Goal: Communication & Community: Answer question/provide support

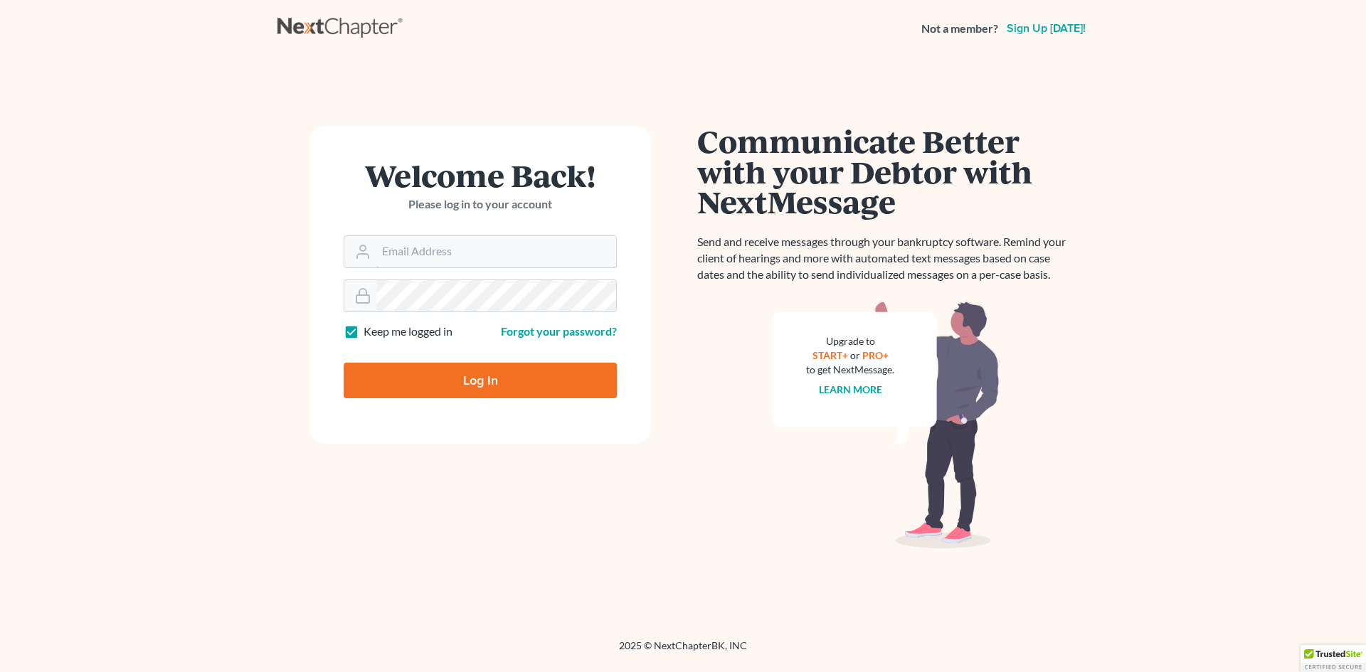
type input "rdanzy@arthurlwalker.com"
click at [476, 372] on input "Log In" at bounding box center [480, 381] width 273 height 36
type input "Thinking..."
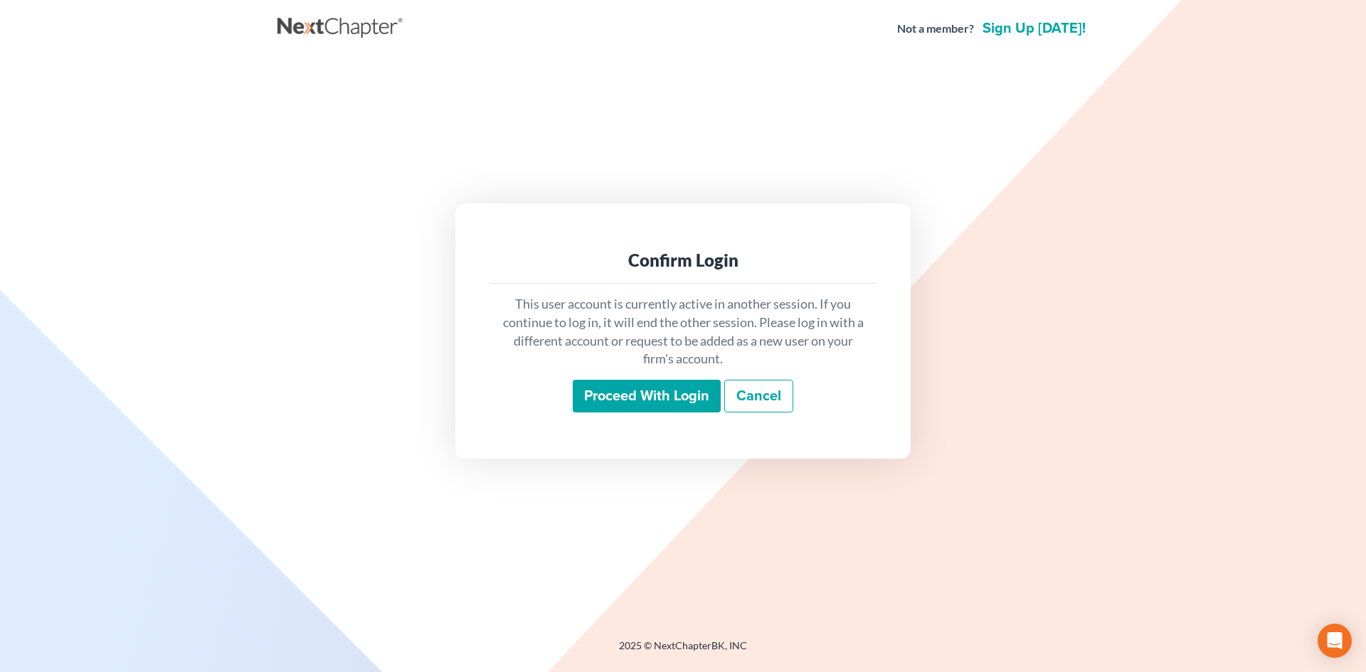
click at [629, 393] on input "Proceed with login" at bounding box center [647, 396] width 148 height 33
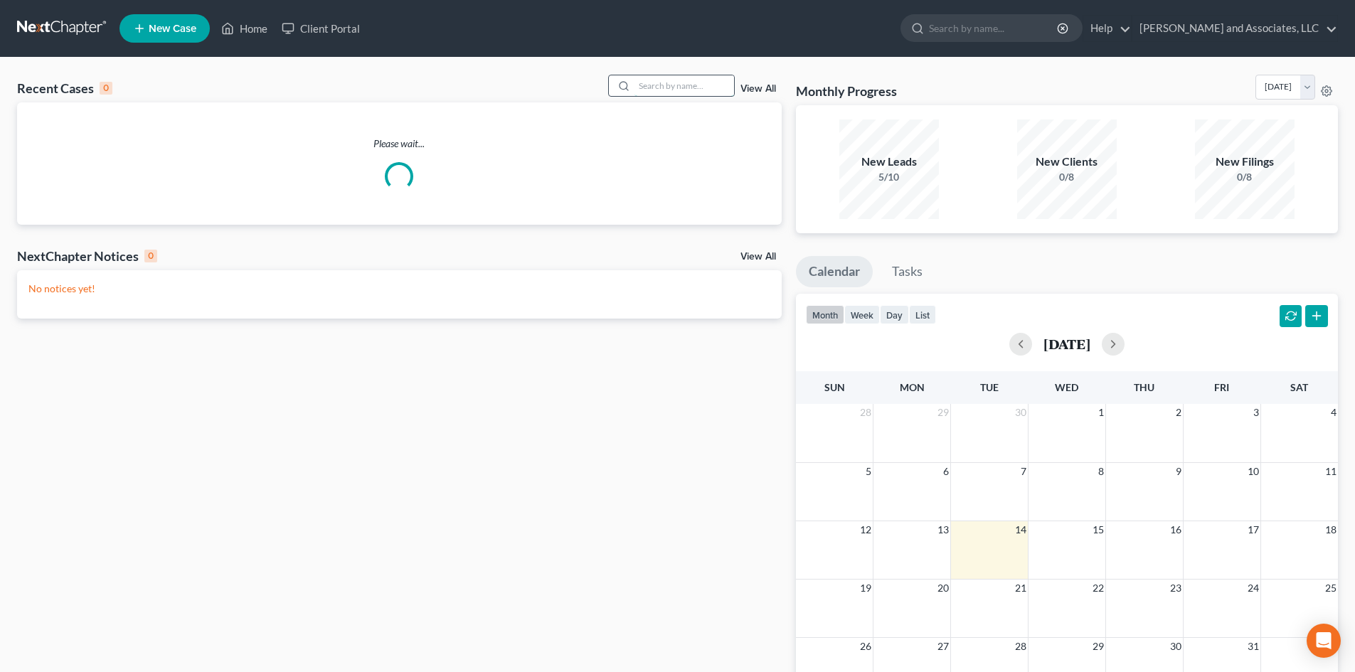
click at [652, 85] on input "search" at bounding box center [684, 85] width 100 height 21
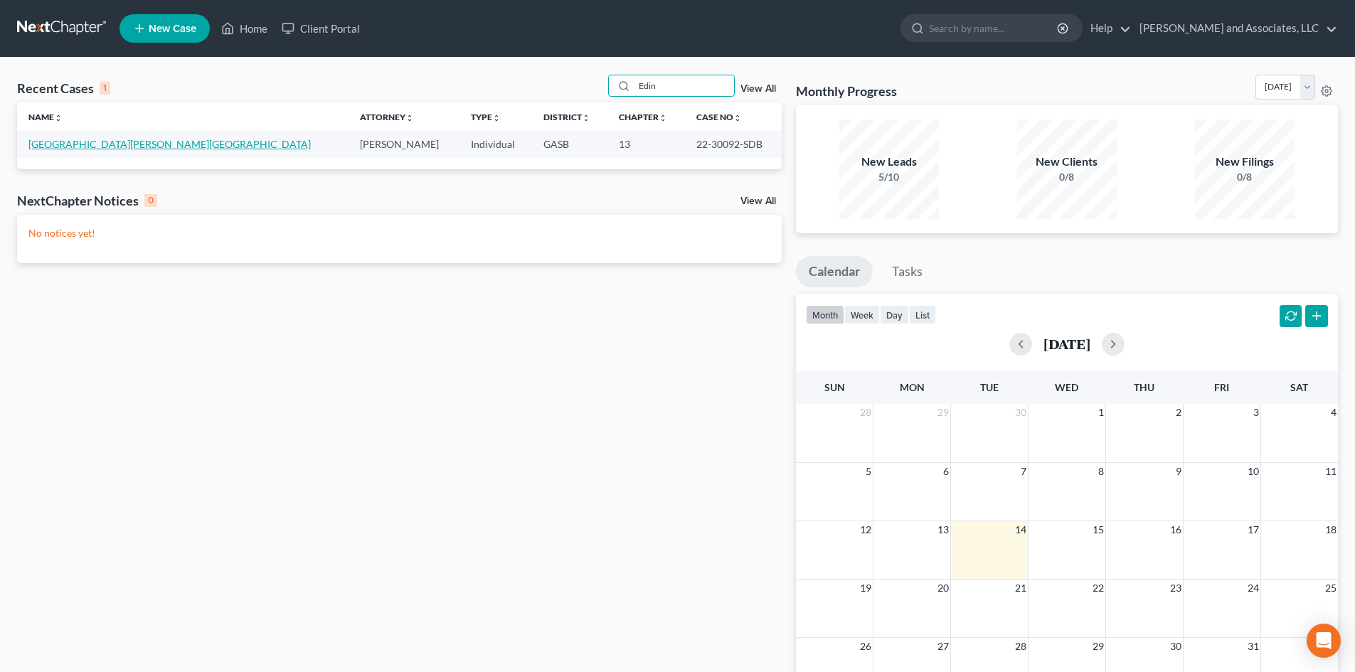
type input "Edin"
click at [109, 144] on link "[GEOGRAPHIC_DATA][PERSON_NAME][GEOGRAPHIC_DATA]" at bounding box center [169, 144] width 282 height 12
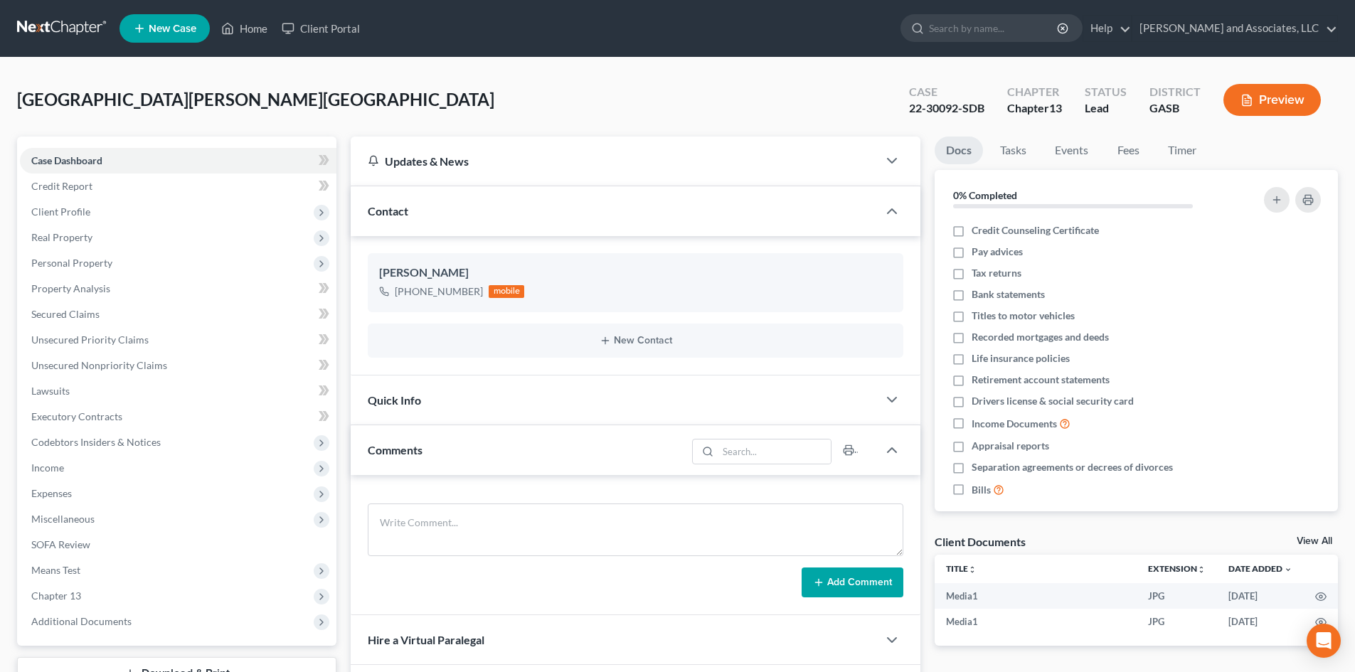
scroll to position [1311, 0]
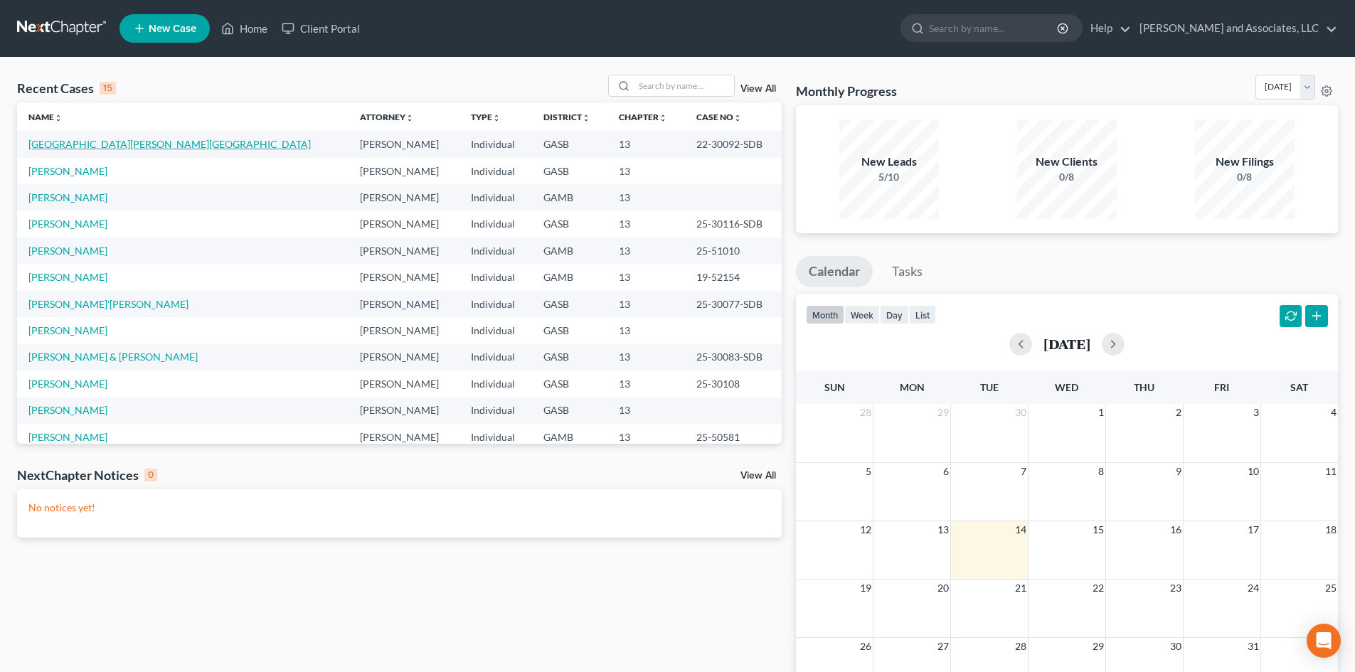
click at [100, 139] on link "[GEOGRAPHIC_DATA][PERSON_NAME][GEOGRAPHIC_DATA]" at bounding box center [169, 144] width 282 height 12
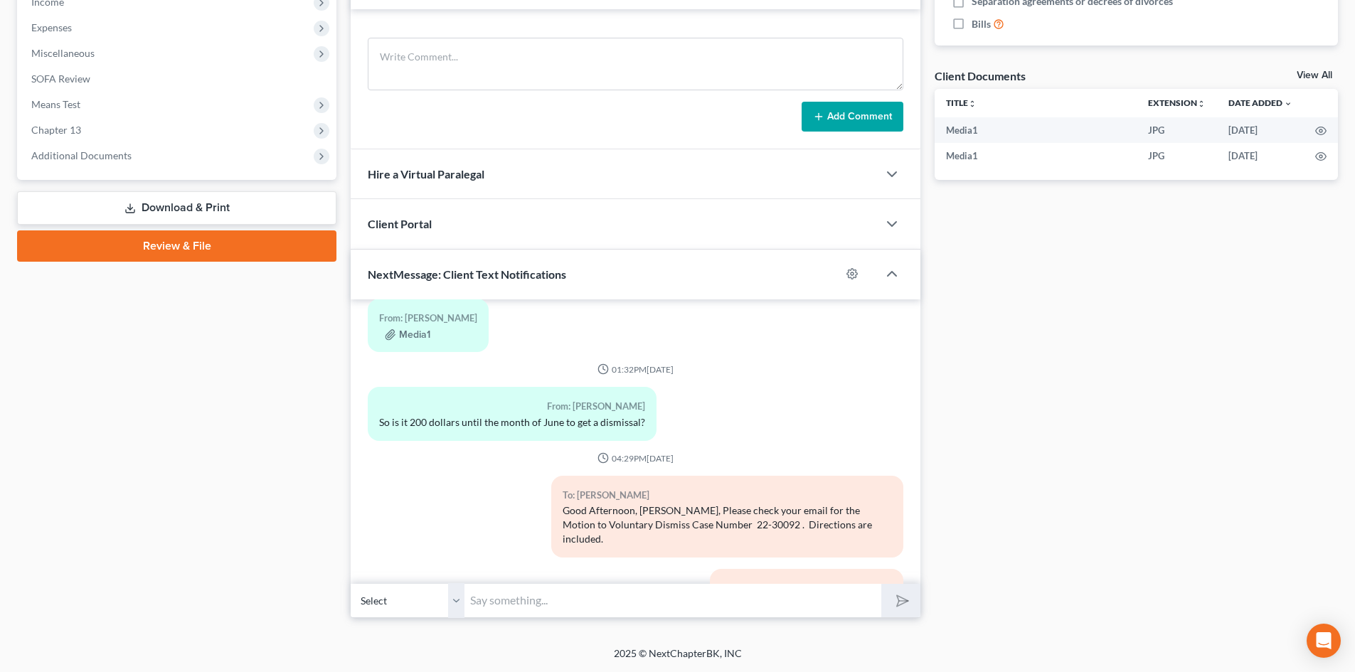
scroll to position [1311, 0]
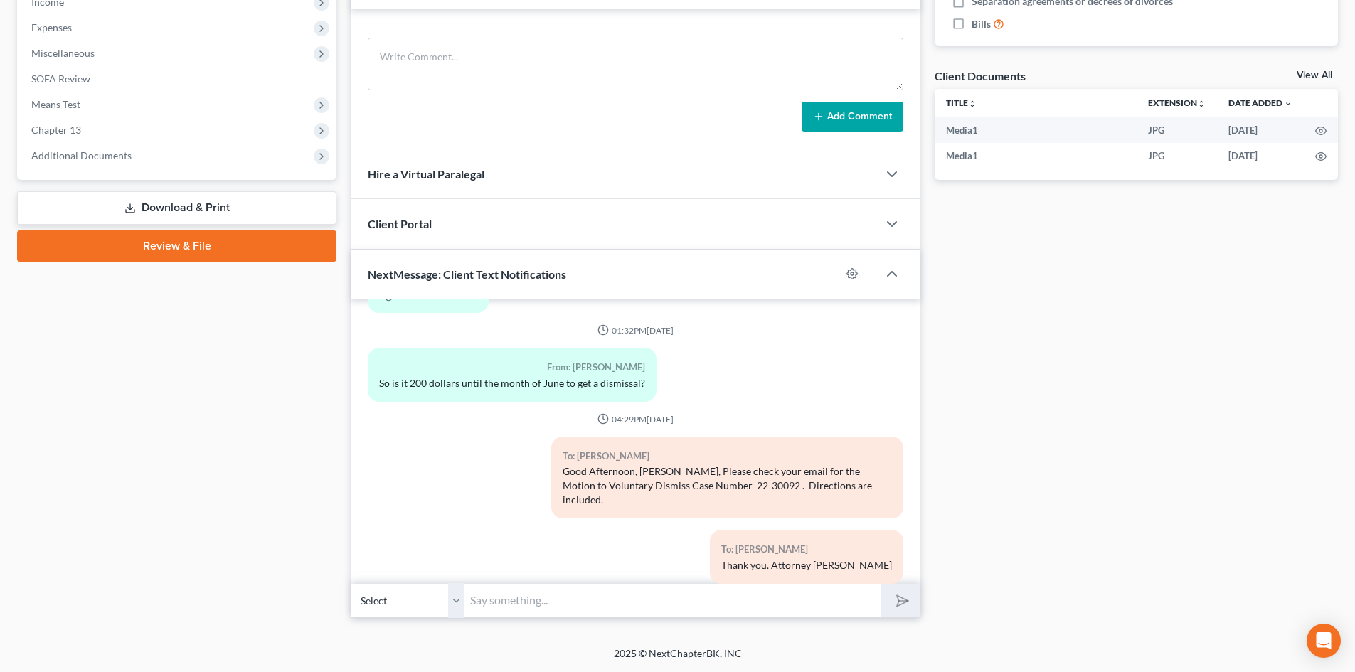
click at [460, 602] on select "Select [PHONE_NUMBER] - [GEOGRAPHIC_DATA][PERSON_NAME][GEOGRAPHIC_DATA]" at bounding box center [408, 600] width 114 height 35
click at [351, 583] on select "Select [PHONE_NUMBER] - [GEOGRAPHIC_DATA][PERSON_NAME][GEOGRAPHIC_DATA]" at bounding box center [408, 600] width 114 height 35
click at [487, 600] on input "text" at bounding box center [672, 600] width 417 height 35
type input "M"
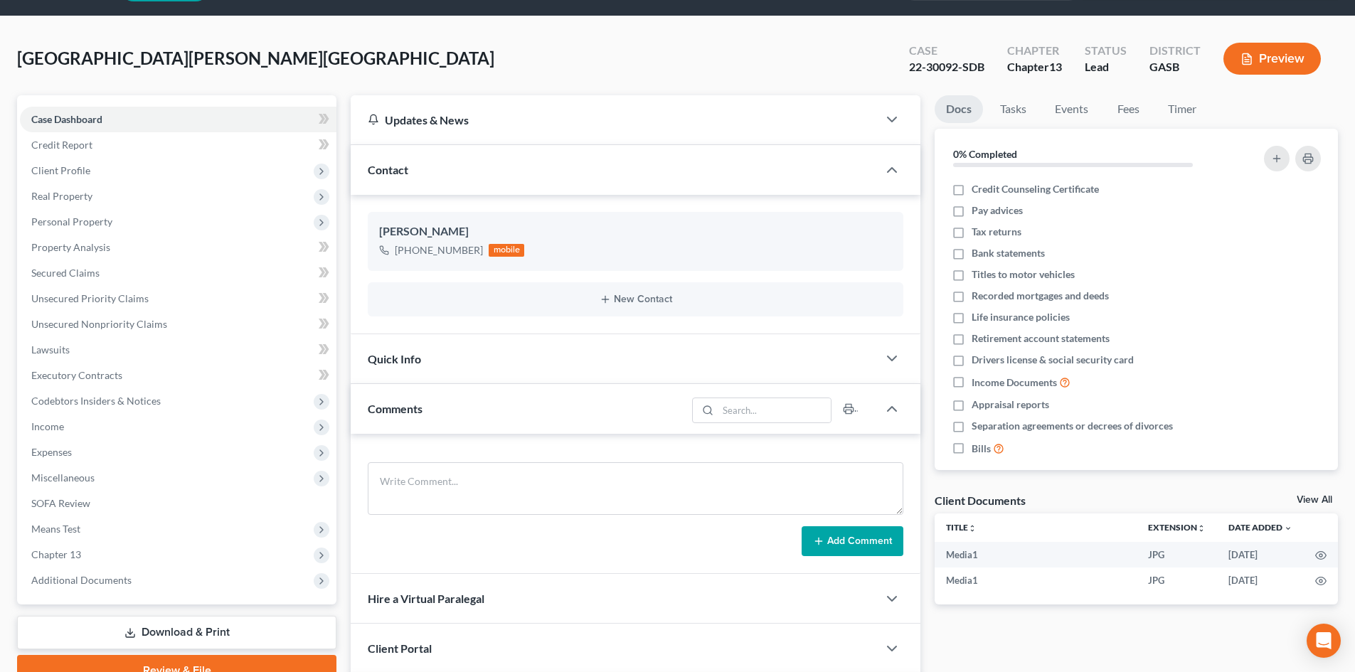
scroll to position [0, 0]
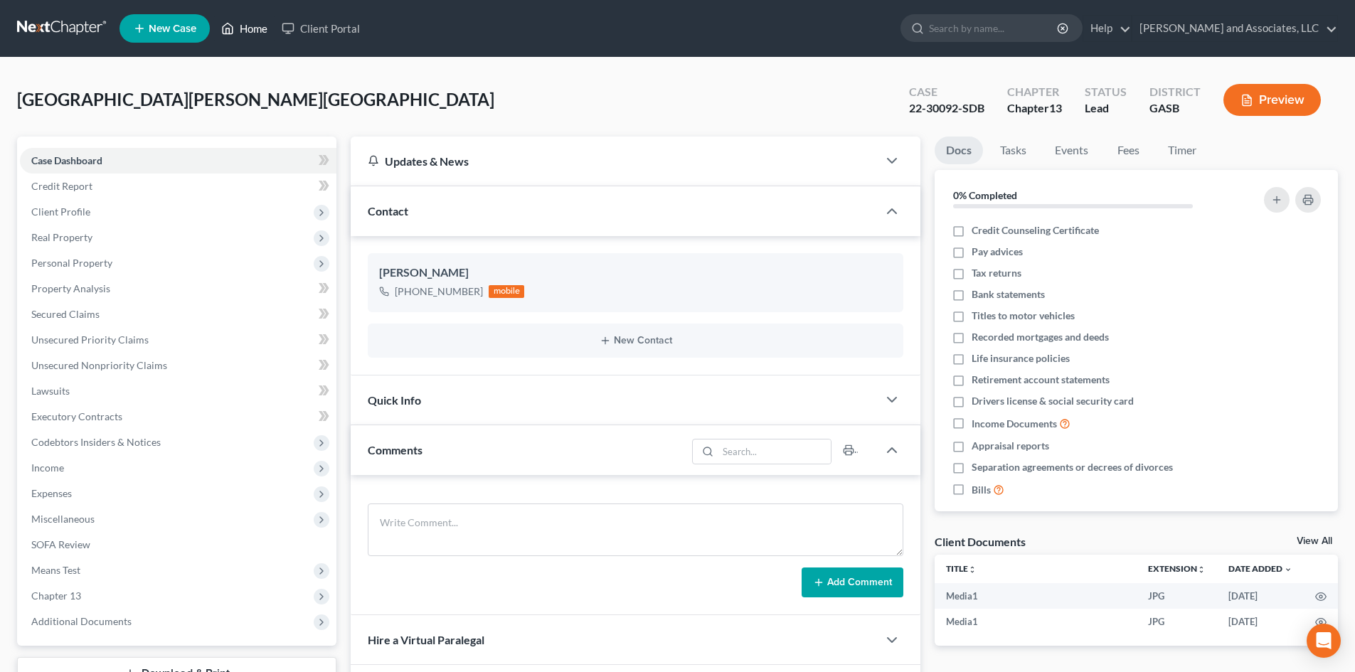
click at [245, 25] on link "Home" at bounding box center [244, 29] width 60 height 26
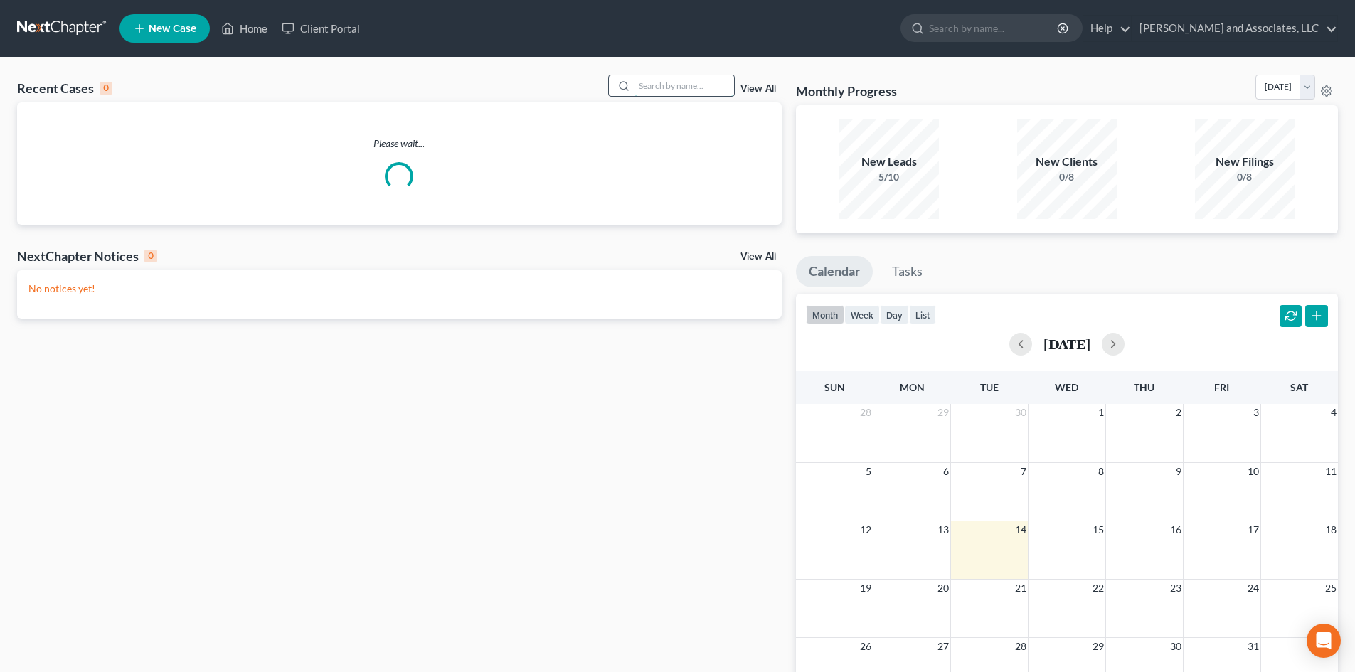
click at [648, 86] on input "search" at bounding box center [684, 85] width 100 height 21
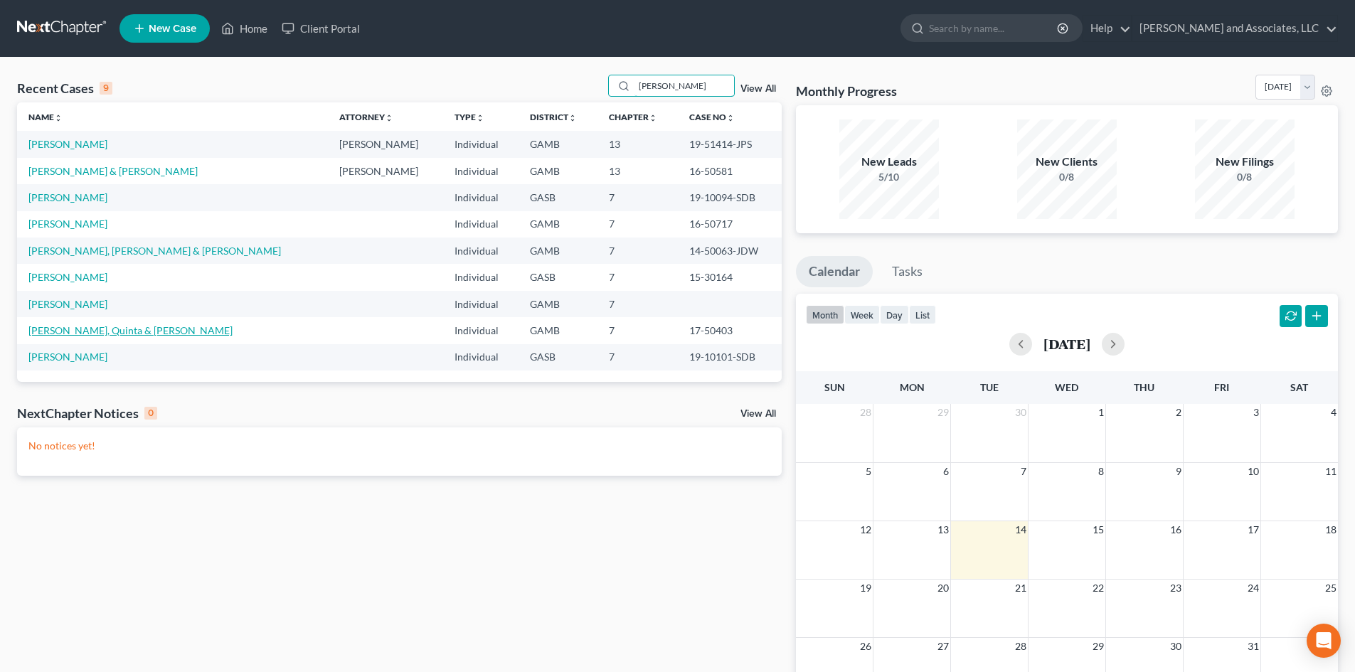
type input "[PERSON_NAME]"
click at [126, 330] on link "[PERSON_NAME], Quinta & [PERSON_NAME]" at bounding box center [130, 330] width 204 height 12
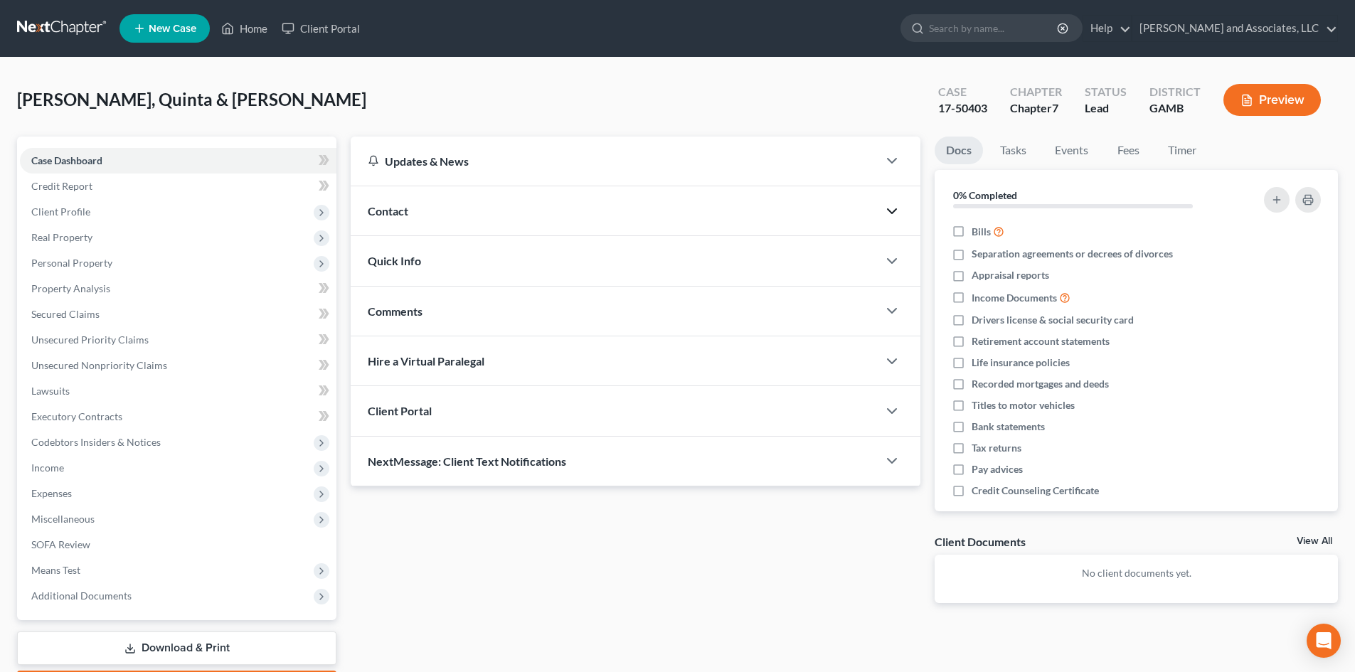
click at [900, 209] on icon "button" at bounding box center [891, 211] width 17 height 17
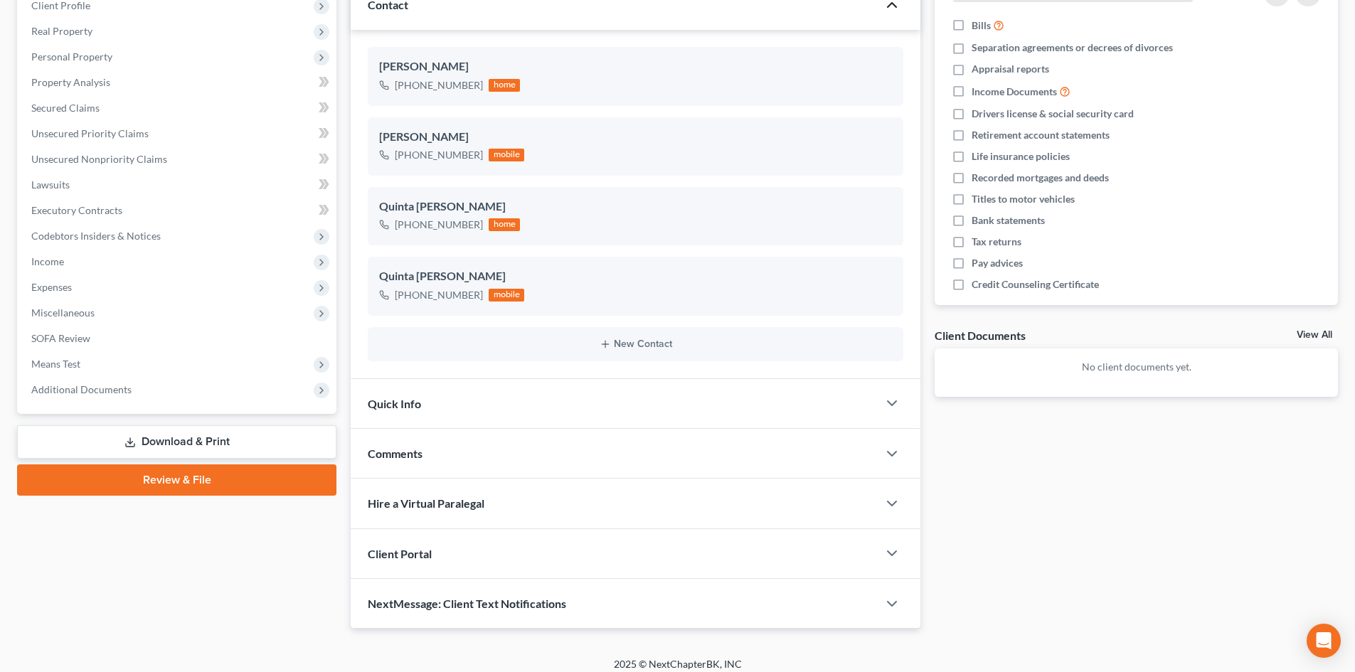
scroll to position [208, 0]
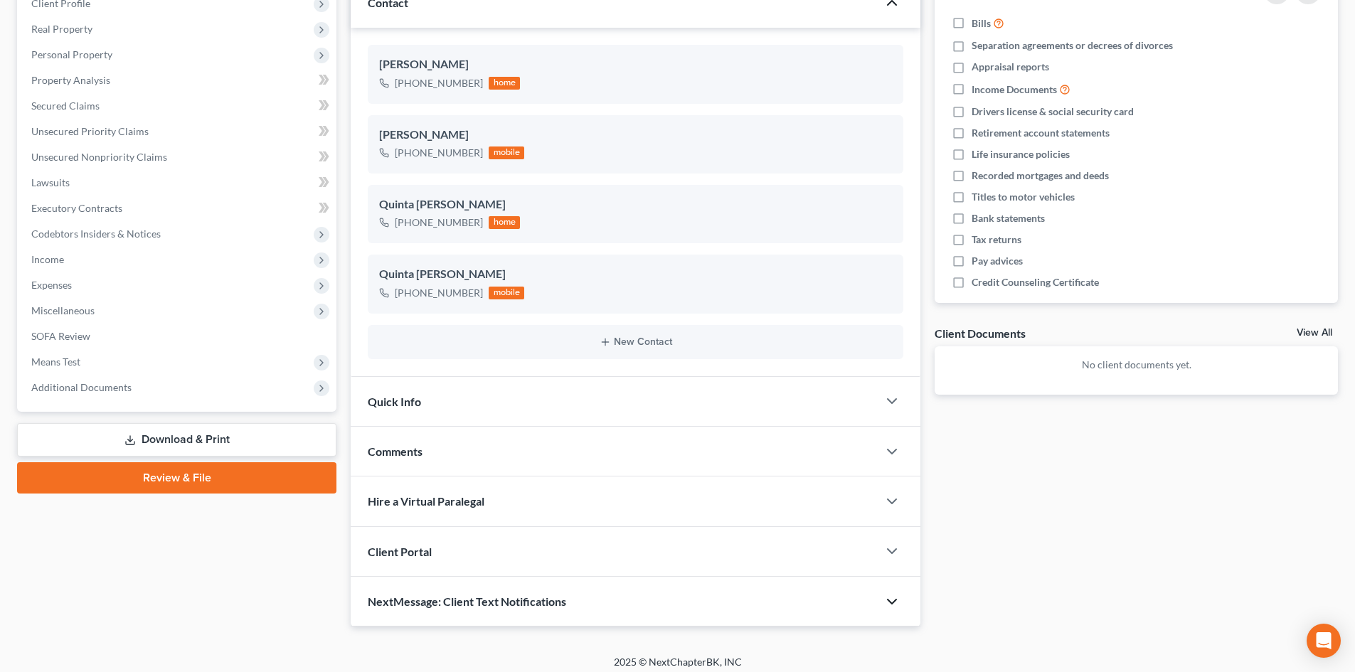
click at [888, 602] on icon "button" at bounding box center [891, 601] width 17 height 17
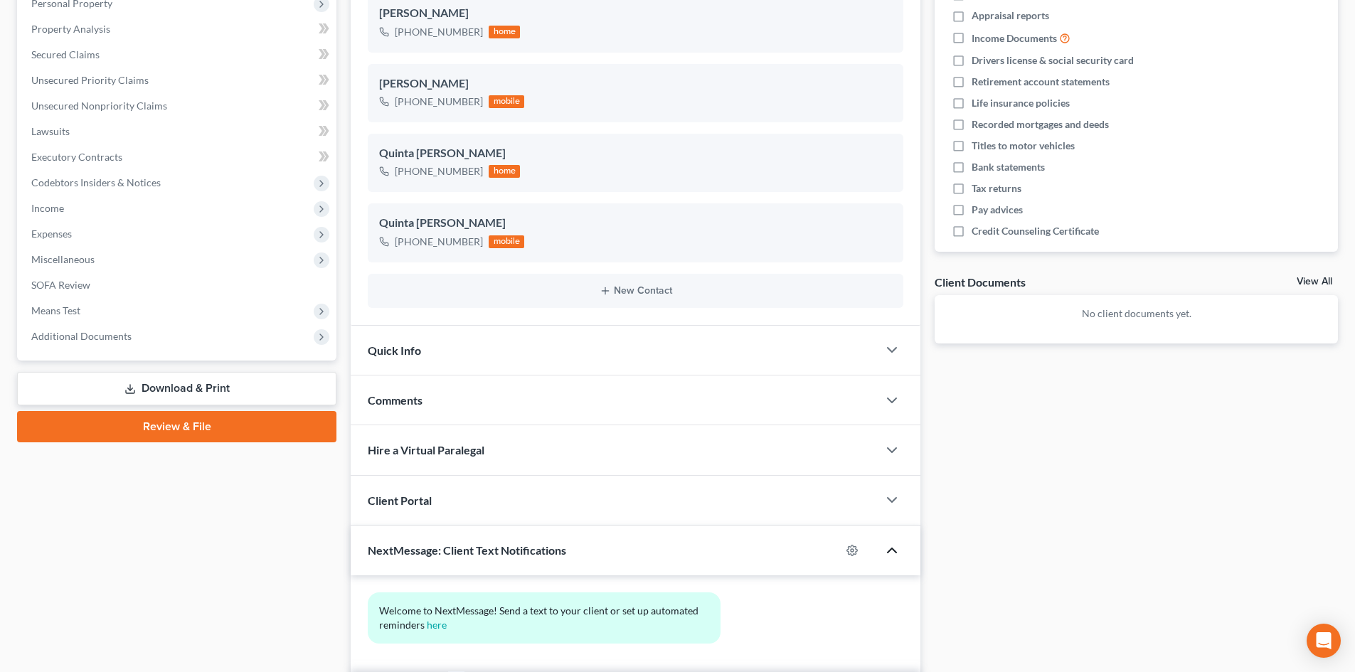
scroll to position [348, 0]
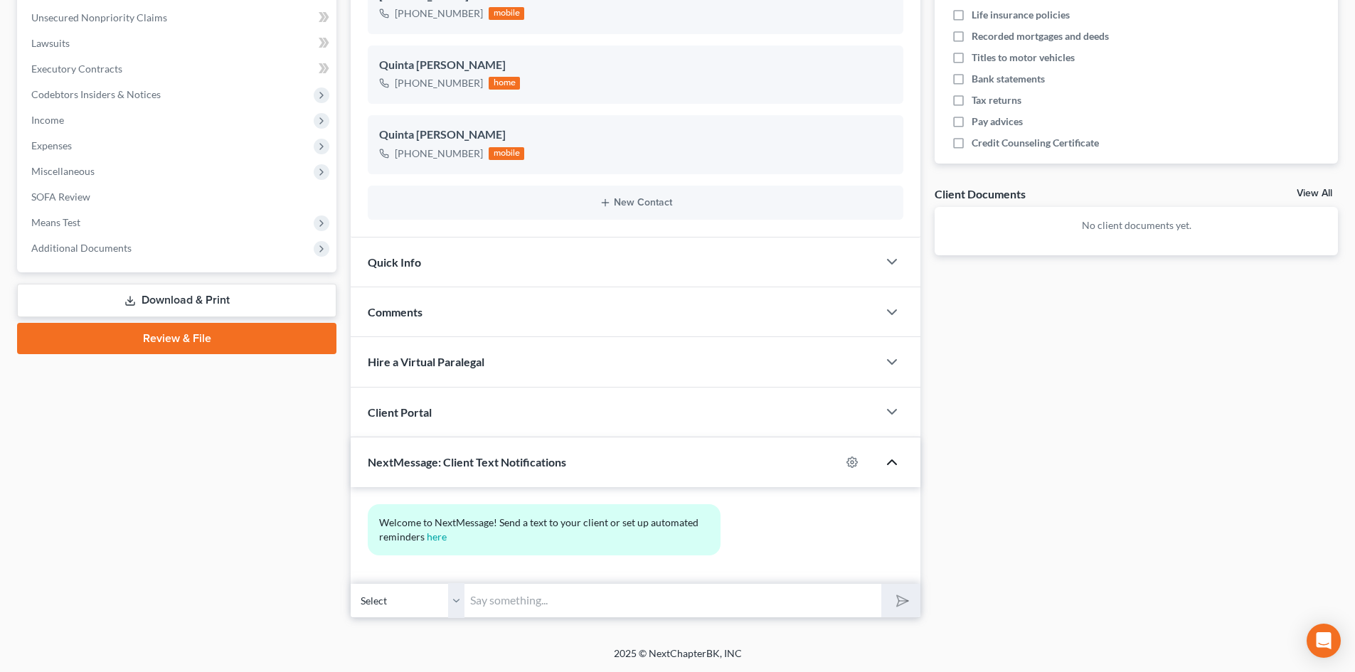
click at [454, 603] on select "Select [PHONE_NUMBER] - Quinta [PERSON_NAME] [PHONE_NUMBER] - [PERSON_NAME]" at bounding box center [408, 600] width 114 height 35
click at [351, 583] on select "Select [PHONE_NUMBER] - Quinta [PERSON_NAME] [PHONE_NUMBER] - [PERSON_NAME]" at bounding box center [408, 600] width 114 height 35
click at [482, 602] on input "text" at bounding box center [672, 600] width 417 height 35
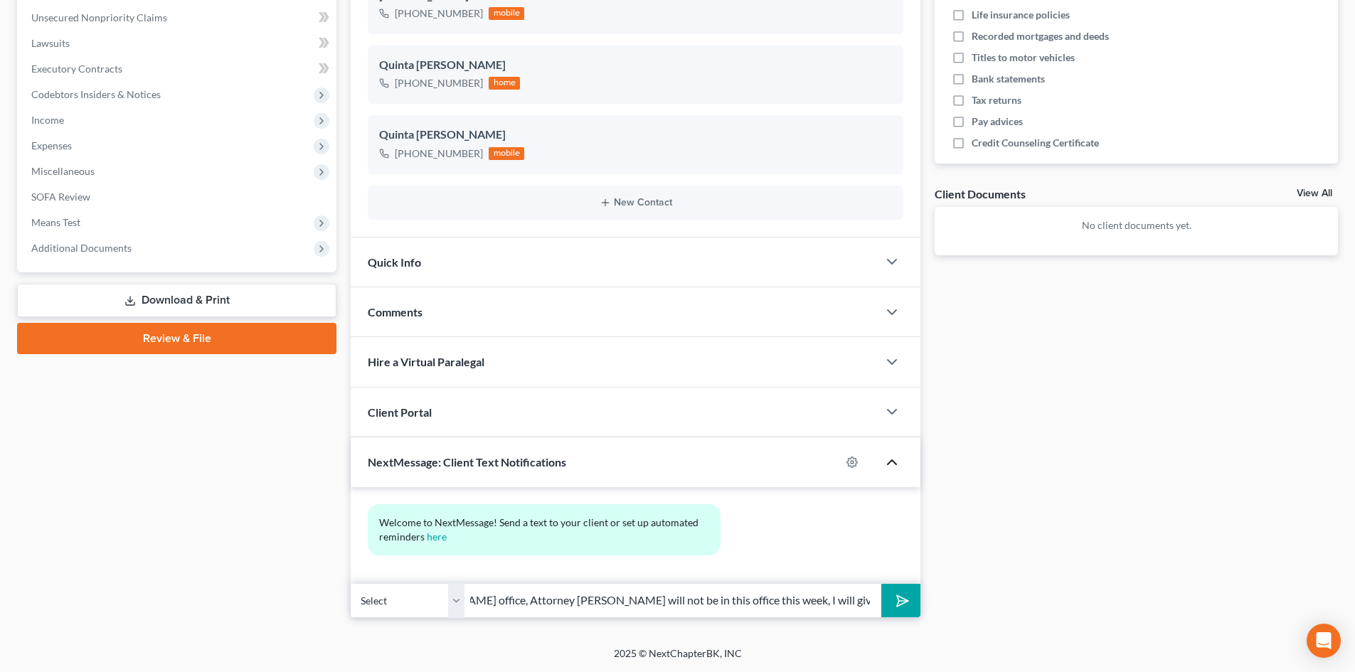
type input "[PERSON_NAME] this is [PERSON_NAME] from Attorney [PERSON_NAME] office, Attorne…"
click at [881, 584] on button "submit" at bounding box center [900, 600] width 39 height 33
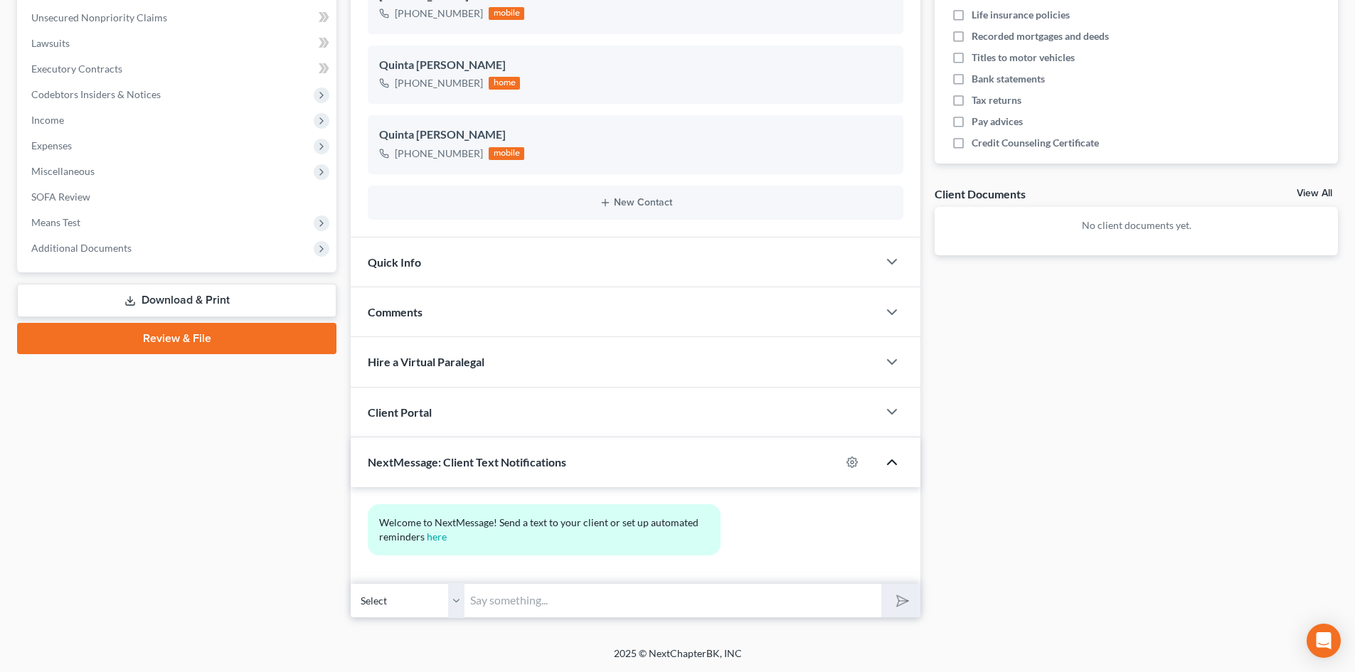
scroll to position [0, 0]
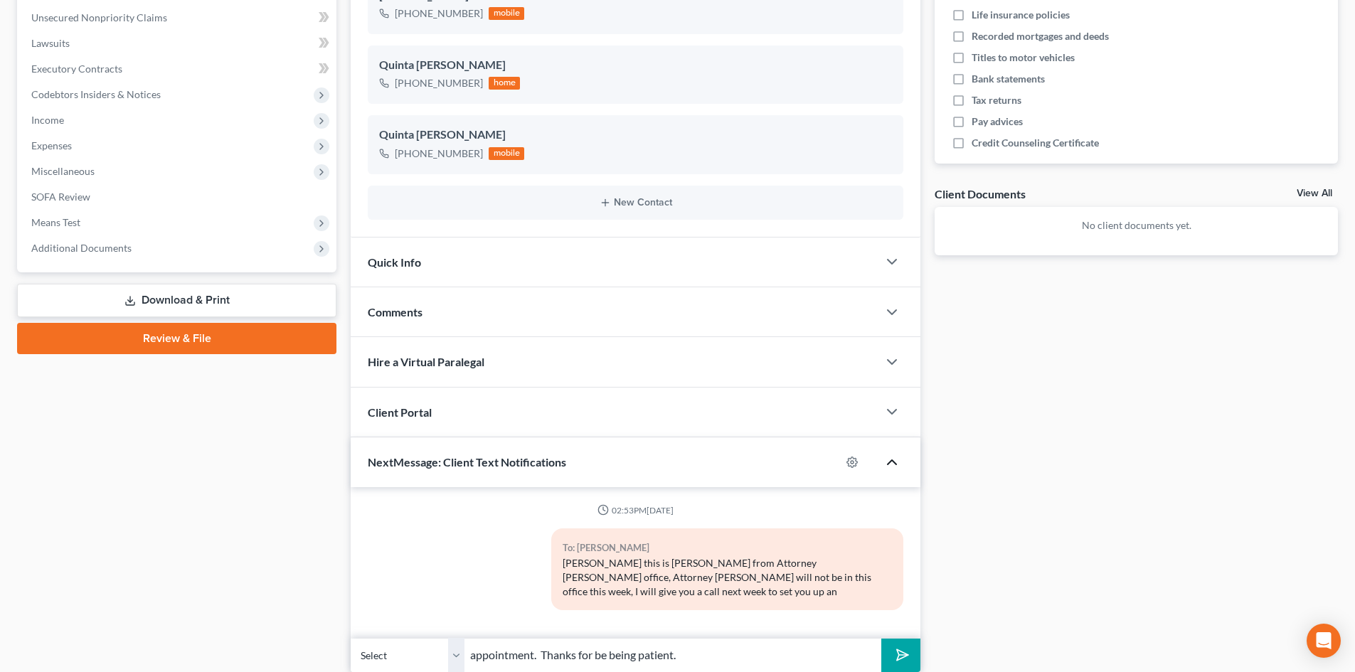
type input "appointment. Thanks for be being patient."
click at [898, 645] on icon "submit" at bounding box center [900, 655] width 20 height 20
